Goal: Register for event/course

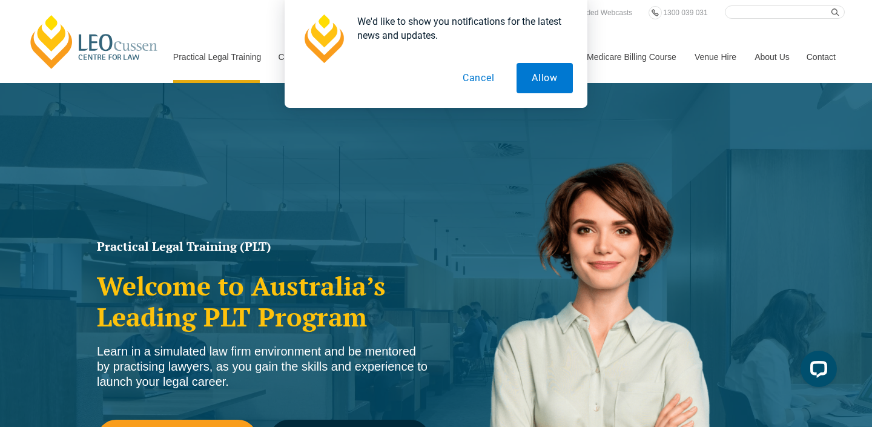
click at [478, 79] on button "Cancel" at bounding box center [478, 78] width 62 height 30
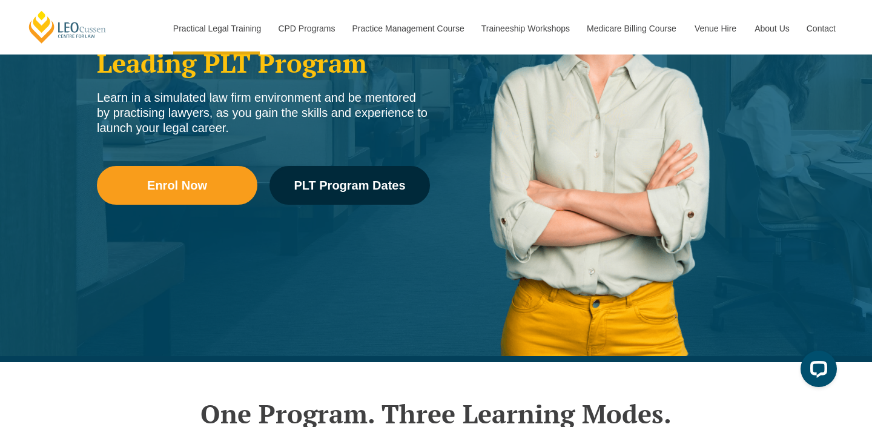
scroll to position [261, 0]
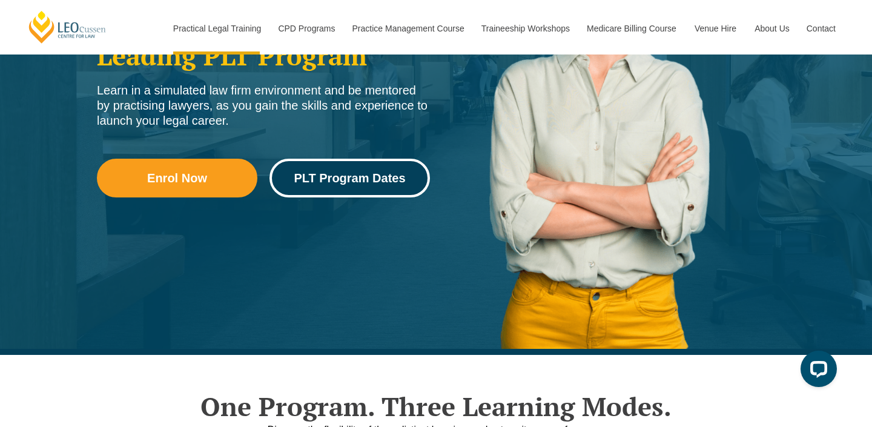
click at [334, 189] on link "PLT Program Dates" at bounding box center [349, 178] width 160 height 39
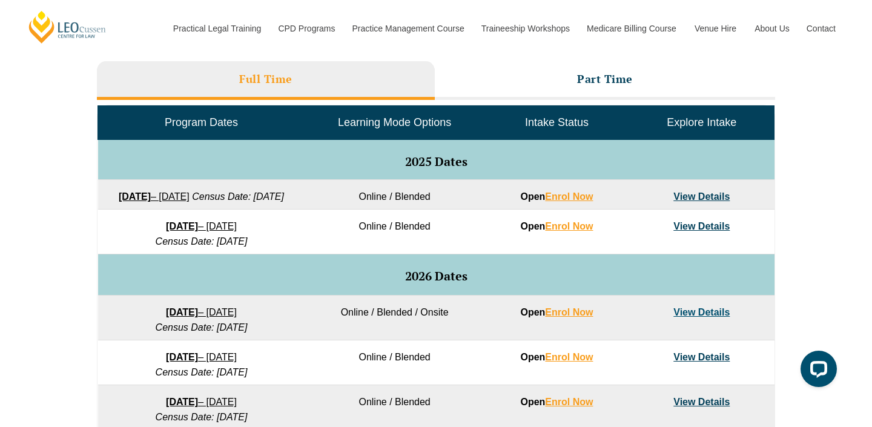
scroll to position [550, 0]
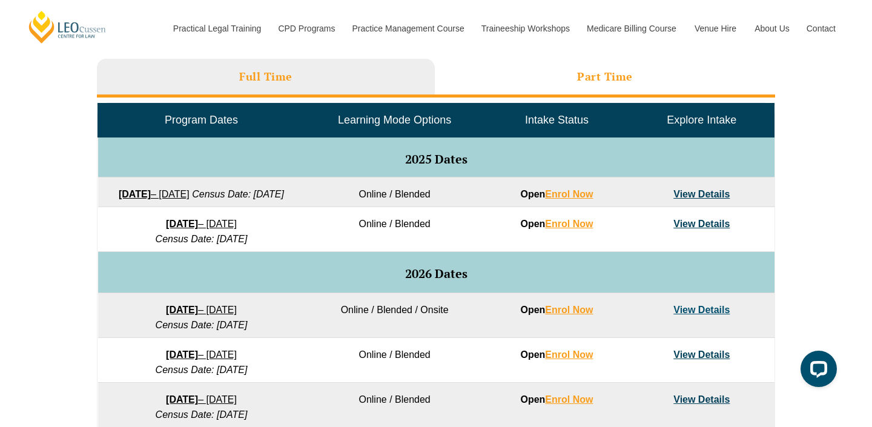
click at [589, 78] on h3 "Part Time" at bounding box center [605, 77] width 56 height 14
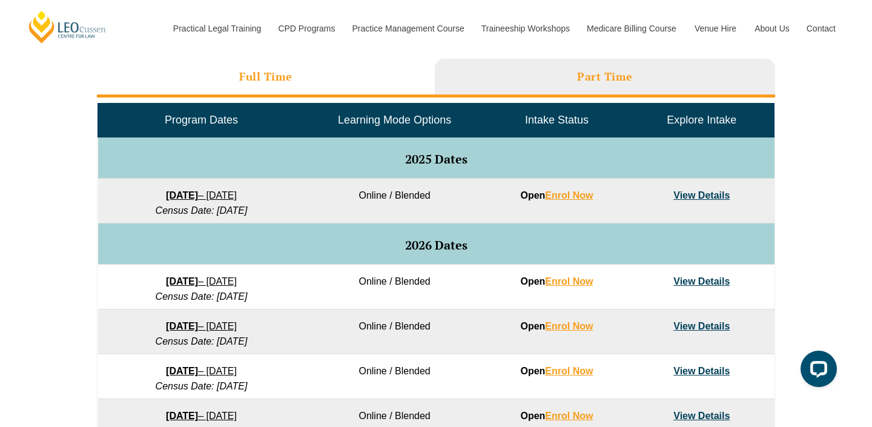
click at [307, 77] on li "Full Time" at bounding box center [266, 78] width 338 height 39
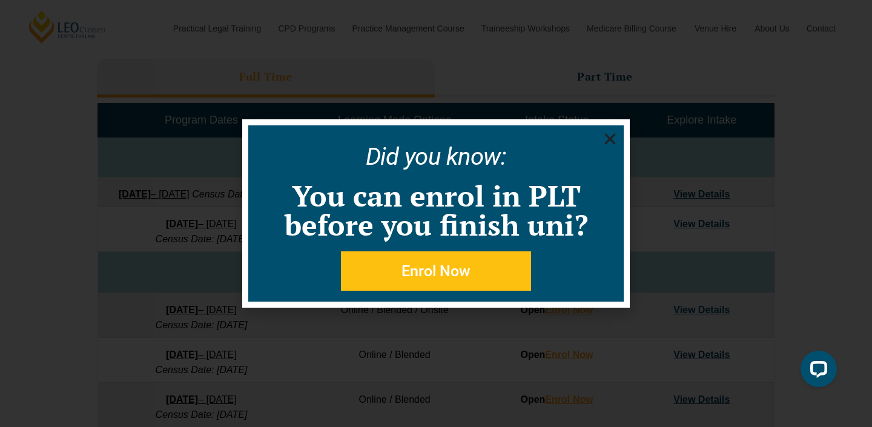
click at [606, 143] on use "Close" at bounding box center [610, 139] width 11 height 11
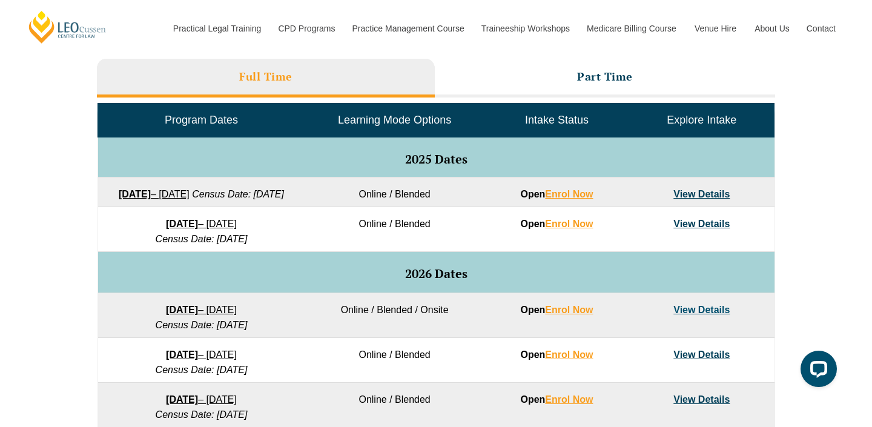
click at [189, 192] on link "[DATE] – [DATE]" at bounding box center [154, 194] width 71 height 10
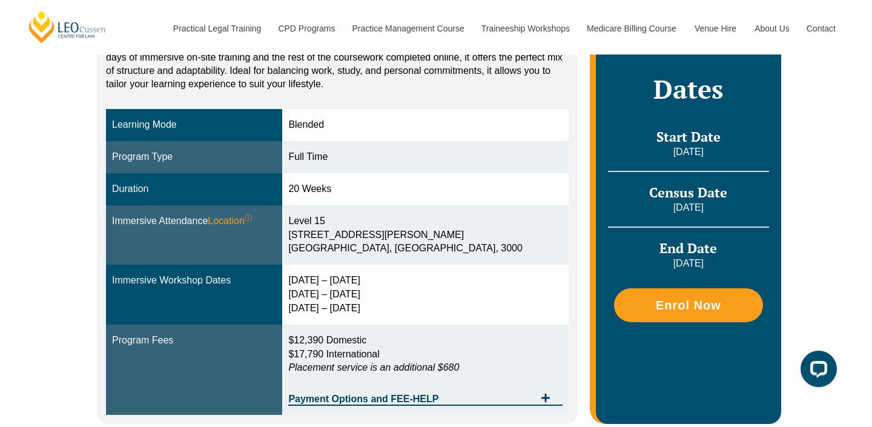
scroll to position [280, 0]
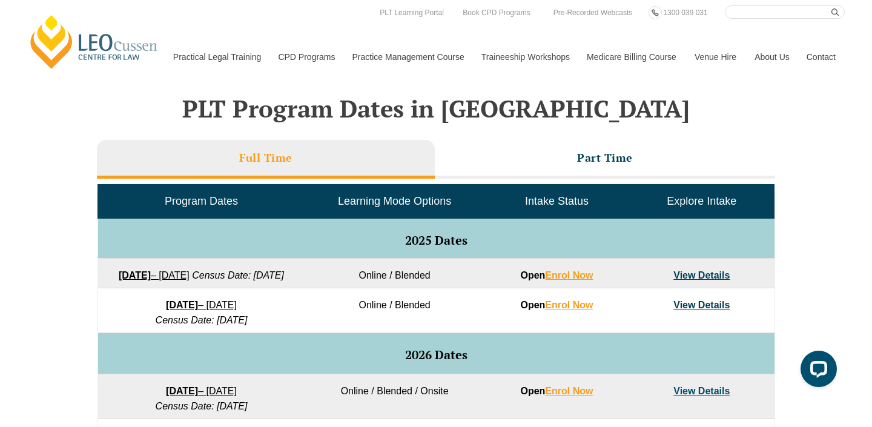
scroll to position [459, 0]
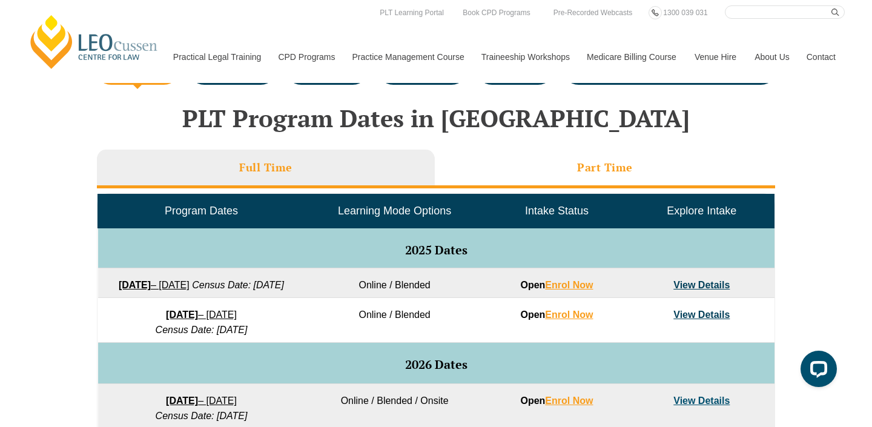
click at [498, 176] on li "Part Time" at bounding box center [605, 169] width 340 height 39
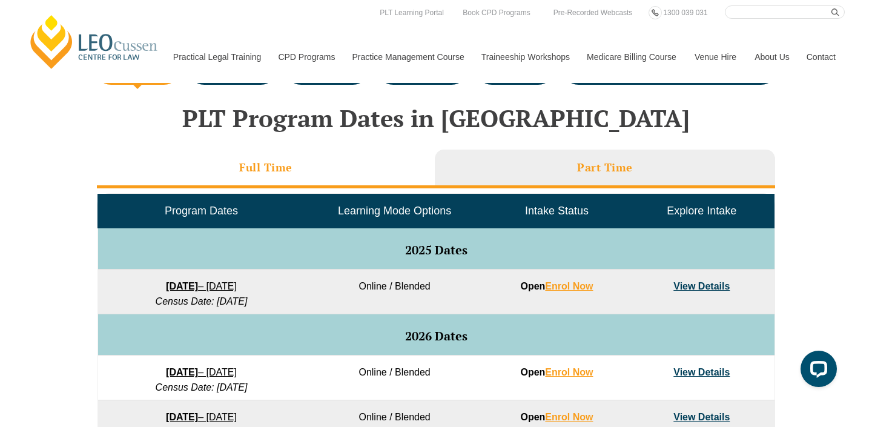
click at [369, 168] on li "Full Time" at bounding box center [266, 169] width 338 height 39
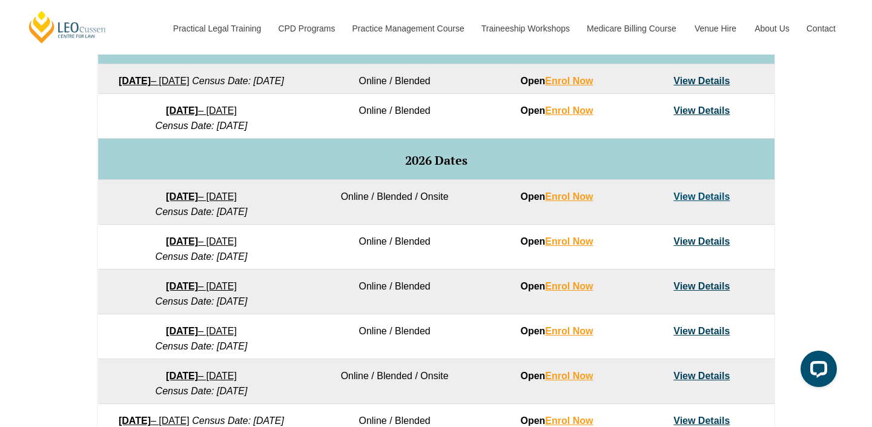
scroll to position [551, 0]
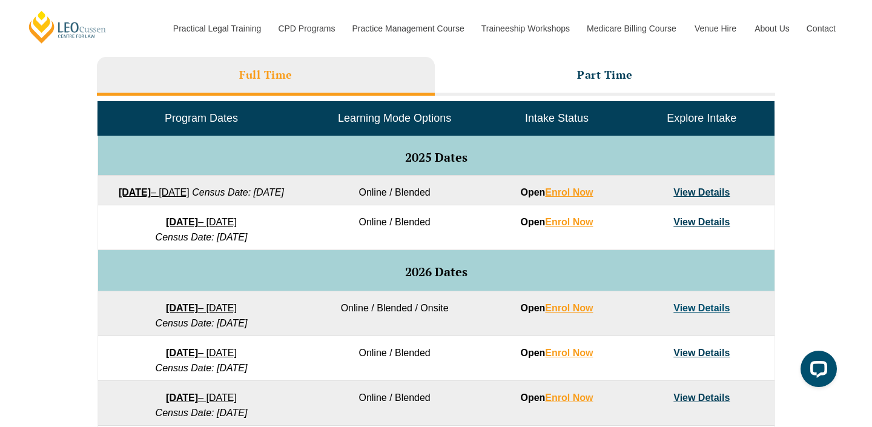
click at [709, 195] on link "View Details" at bounding box center [701, 192] width 56 height 10
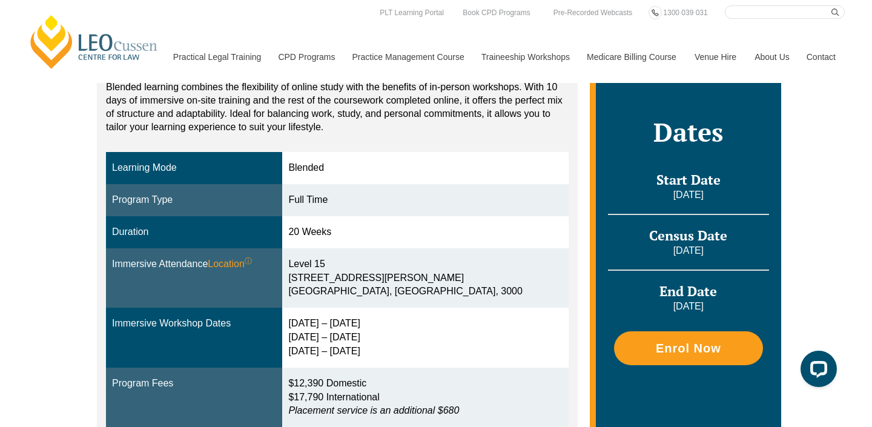
scroll to position [239, 0]
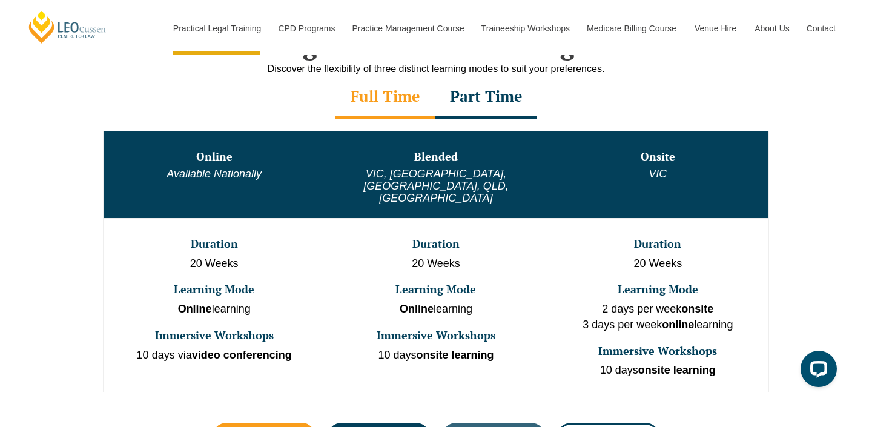
scroll to position [633, 0]
